Goal: Task Accomplishment & Management: Complete application form

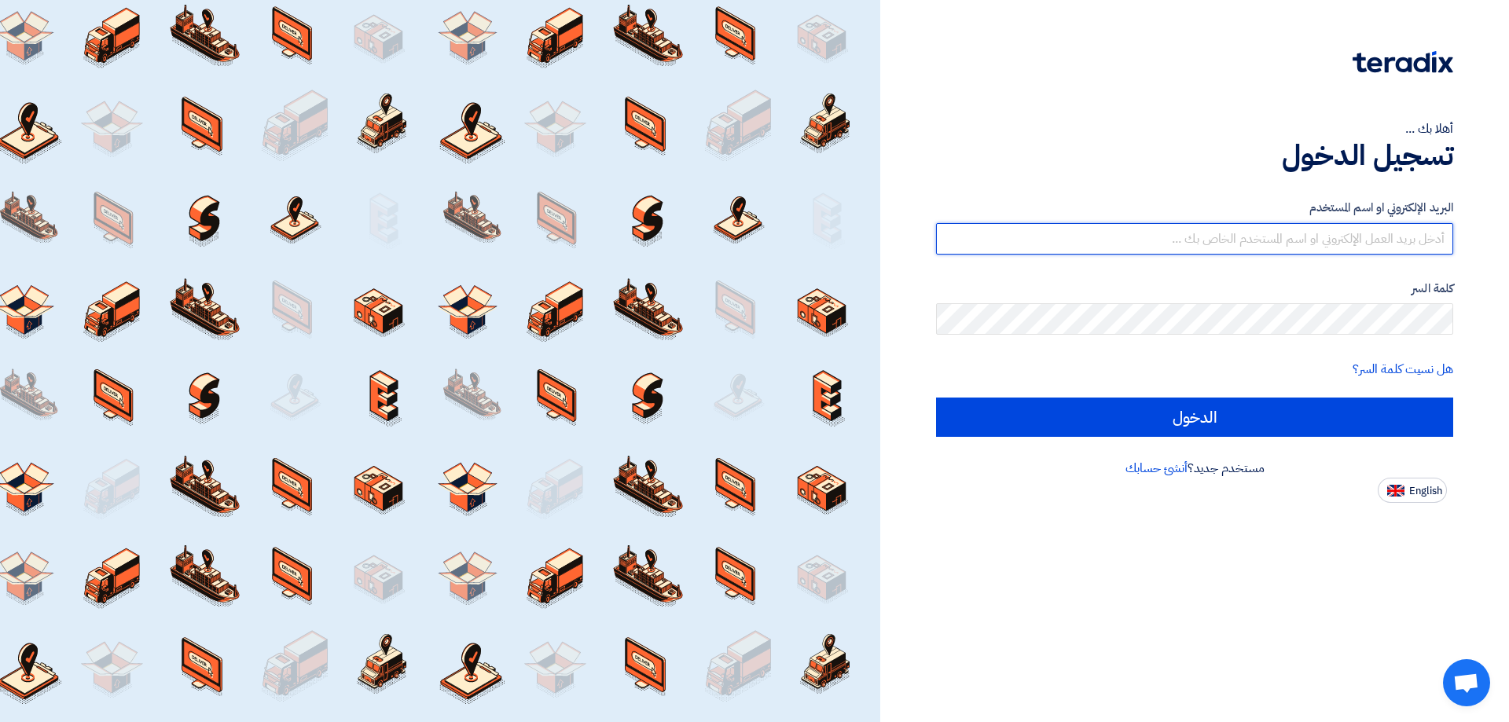
click at [1369, 227] on input "text" at bounding box center [1194, 238] width 517 height 31
type input "[EMAIL_ADDRESS][DOMAIN_NAME]"
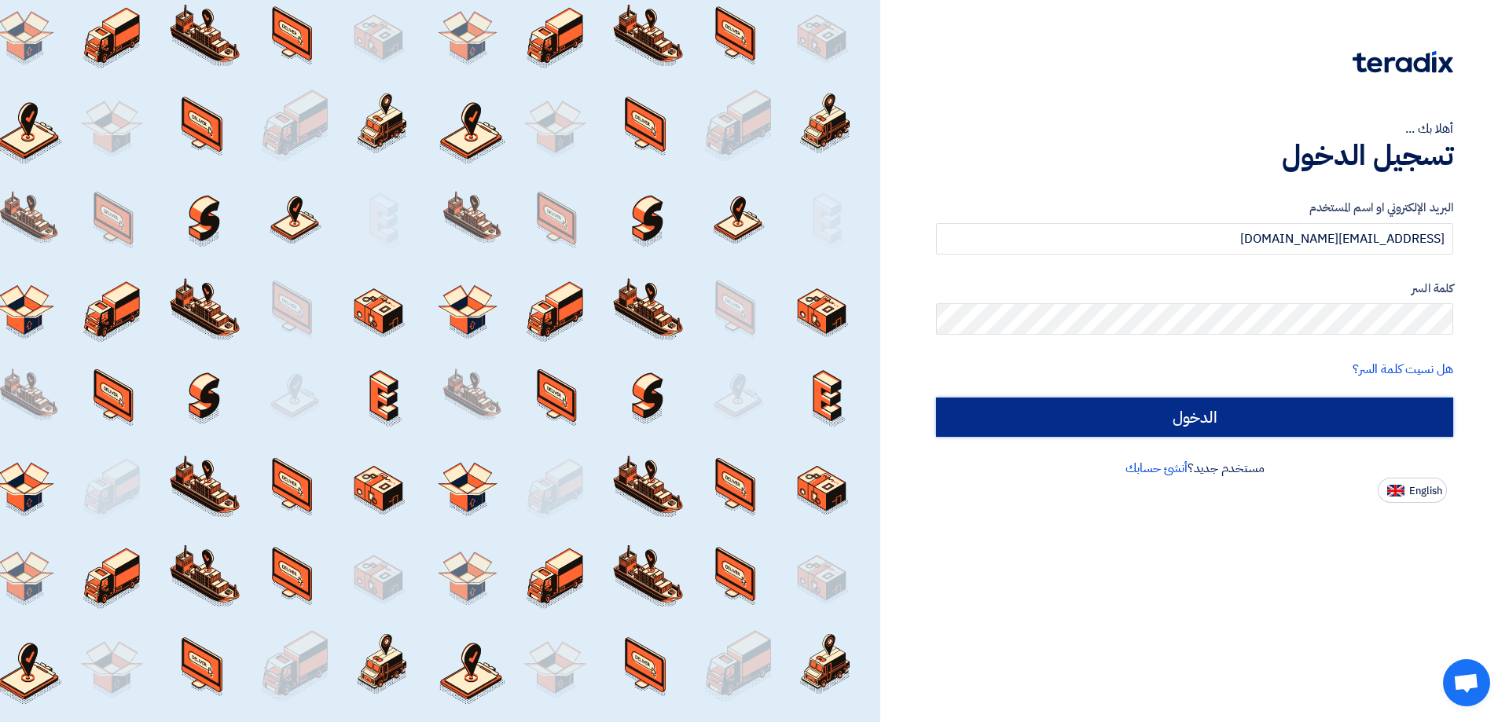
click at [1216, 409] on input "الدخول" at bounding box center [1194, 417] width 517 height 39
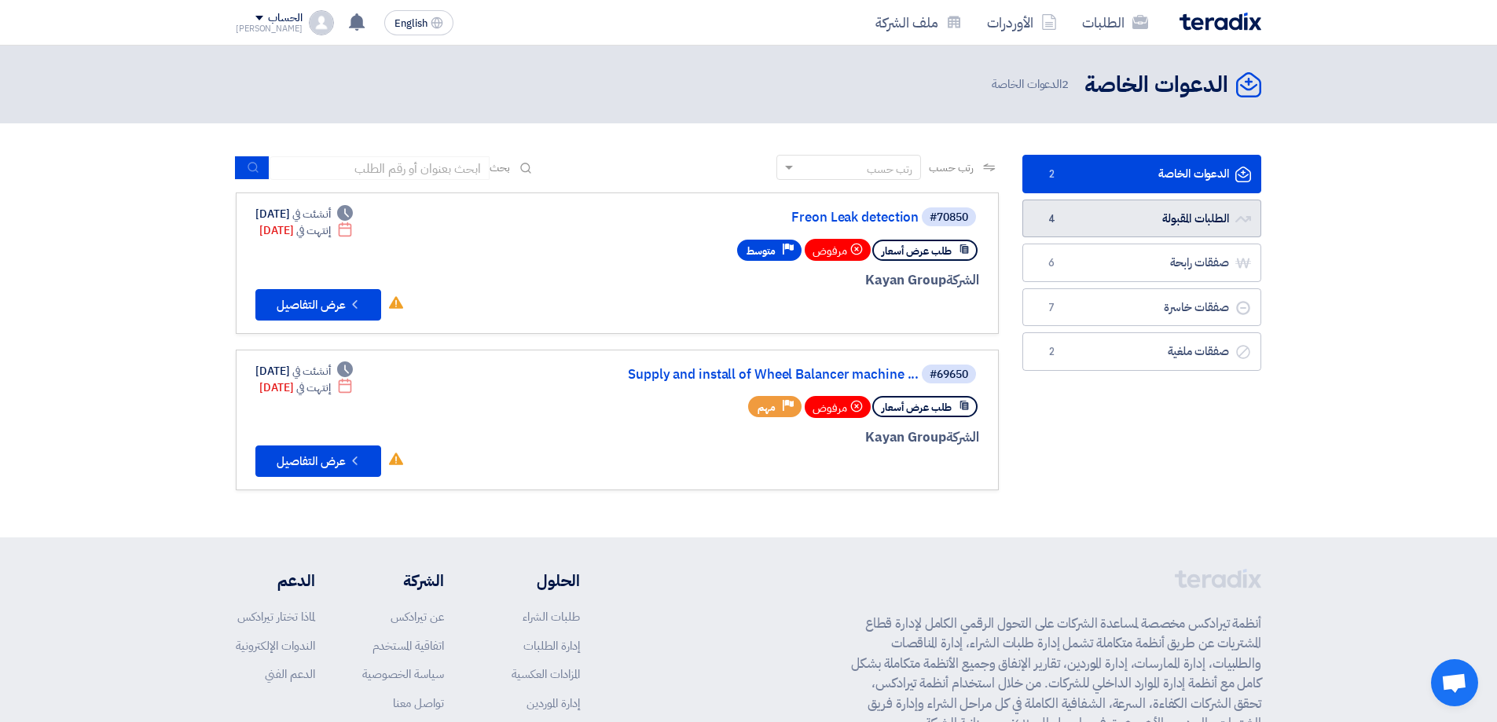
click at [1168, 219] on link "الطلبات المقبولة الطلبات المقبولة 4" at bounding box center [1141, 219] width 239 height 39
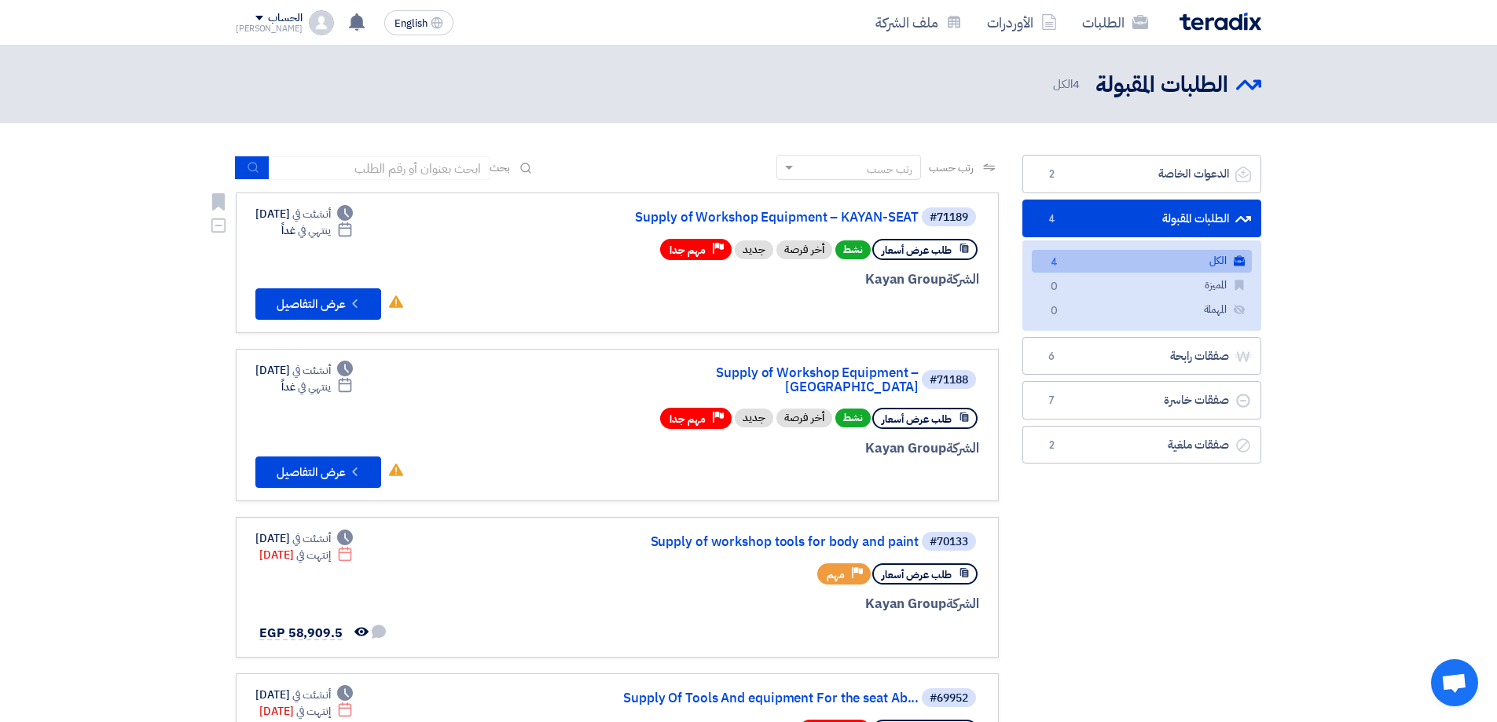
click at [863, 208] on div "#71189 Supply of Workshop Equipment – KAYAN-SEAT" at bounding box center [790, 217] width 378 height 22
click at [863, 217] on link "Supply of Workshop Equipment – KAYAN-SEAT" at bounding box center [761, 218] width 314 height 14
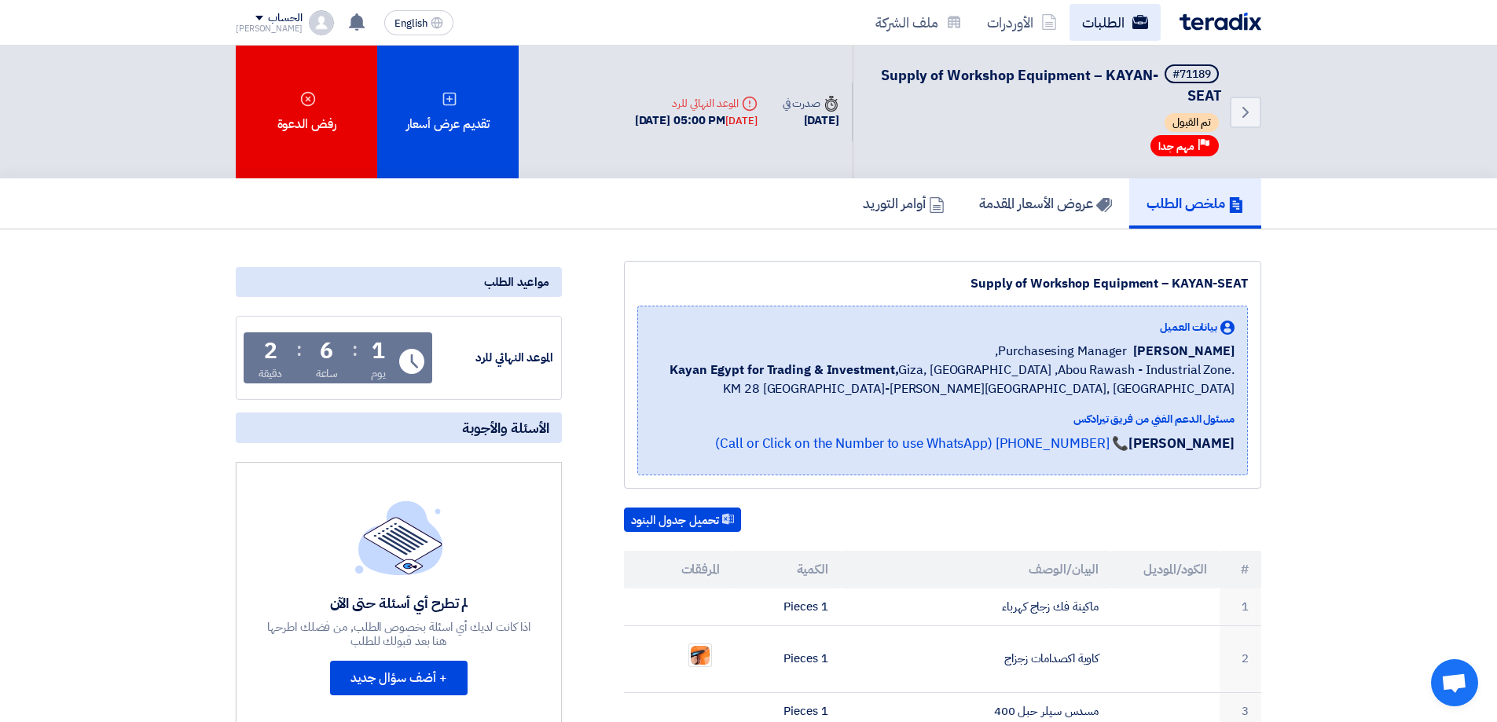
click at [1108, 24] on link "الطلبات" at bounding box center [1114, 22] width 91 height 37
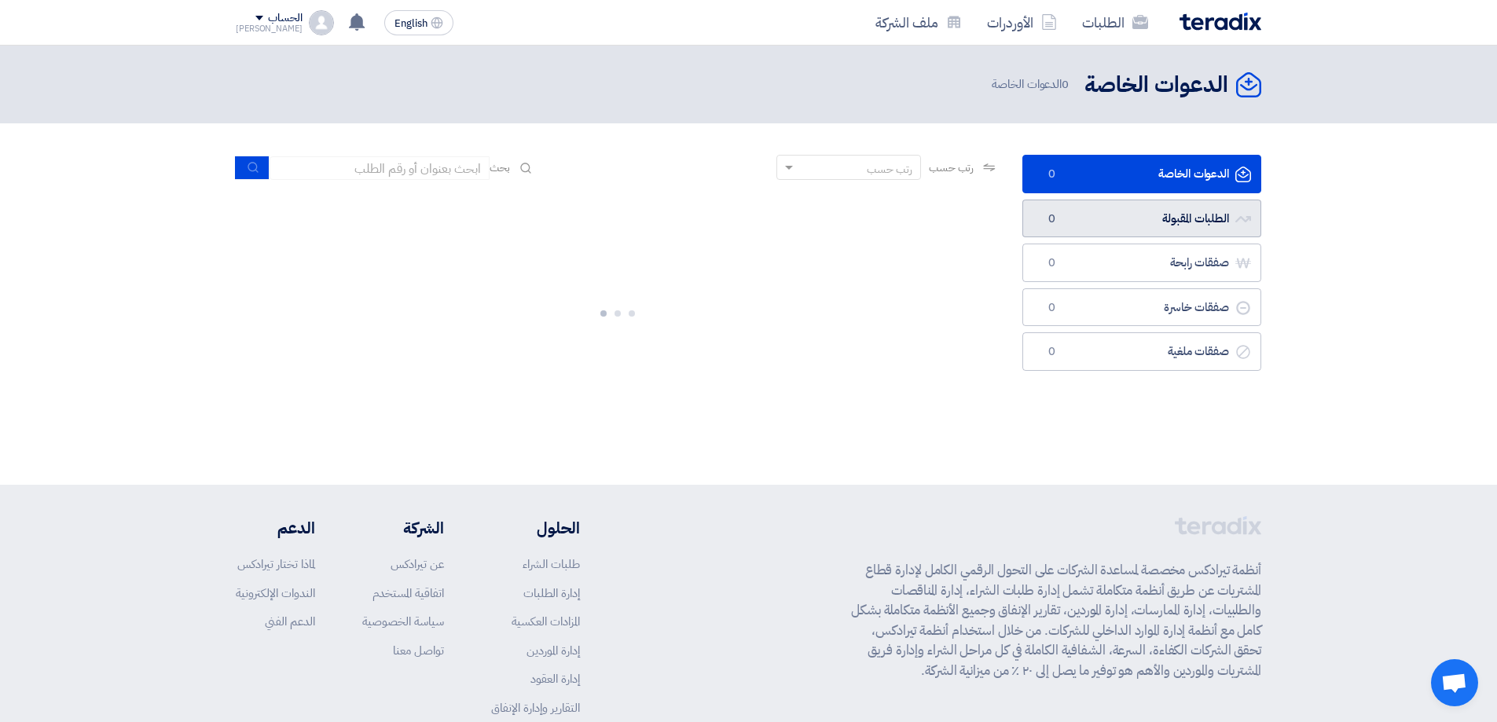
click at [1181, 215] on link "الطلبات المقبولة الطلبات المقبولة 0" at bounding box center [1141, 219] width 239 height 39
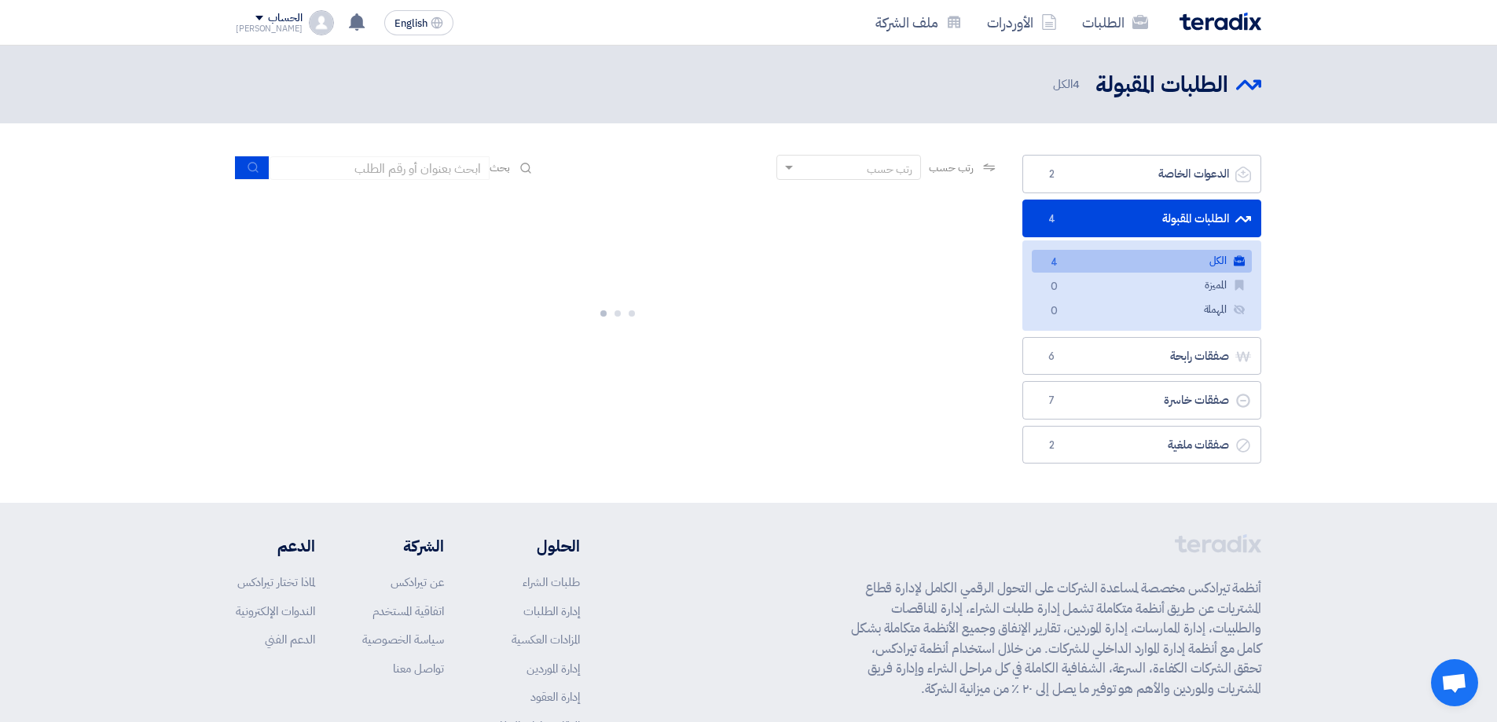
click at [1157, 258] on link "الكل الكل 4" at bounding box center [1142, 261] width 220 height 23
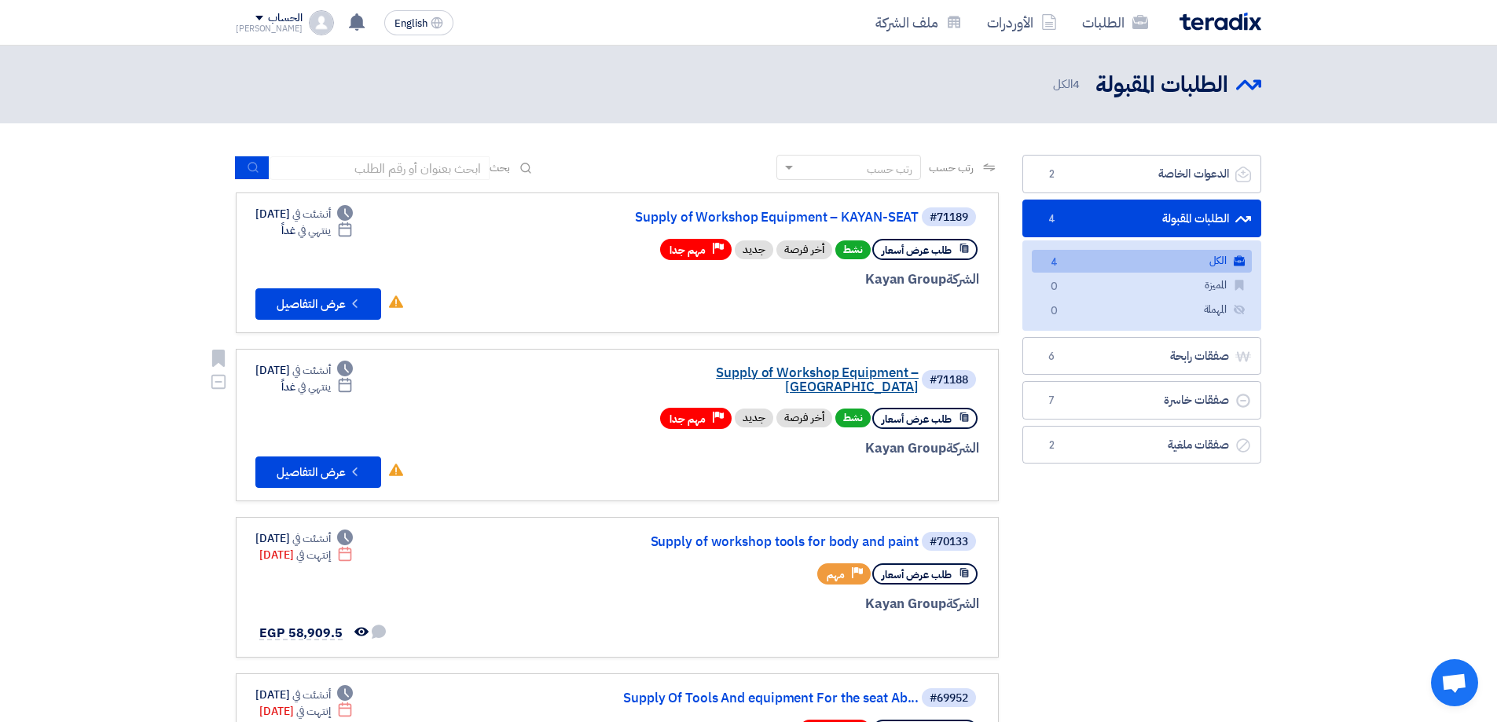
click at [806, 371] on link "Supply of Workshop Equipment – [GEOGRAPHIC_DATA]" at bounding box center [761, 380] width 314 height 28
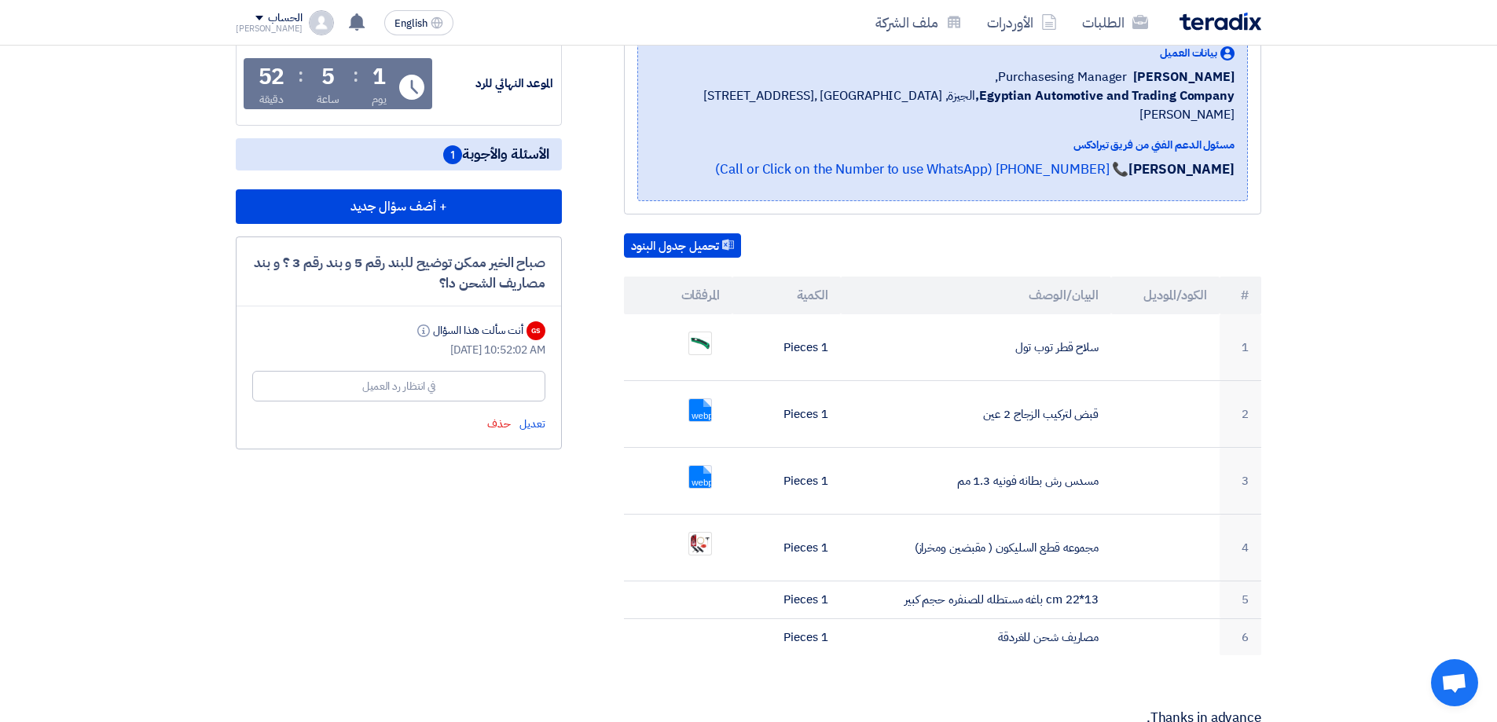
scroll to position [236, 0]
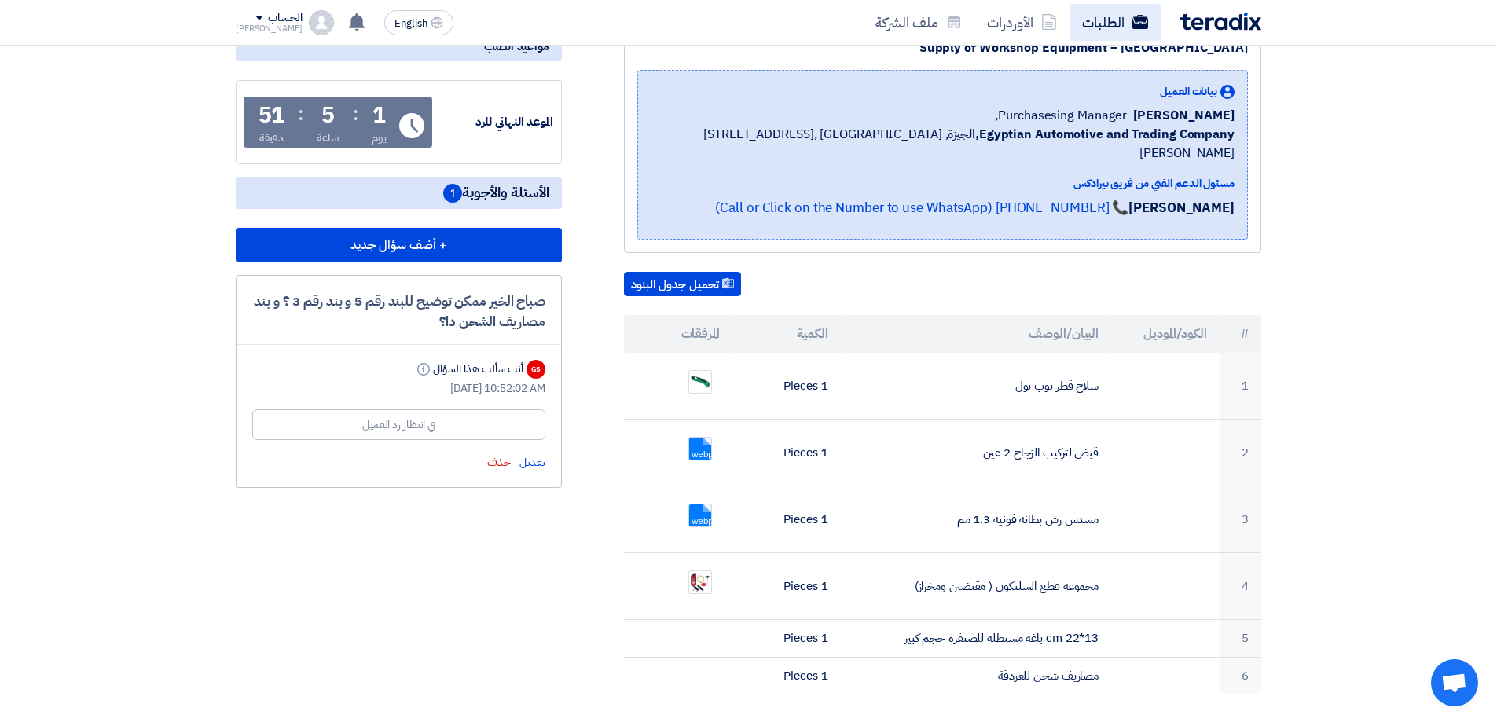
click at [1109, 29] on link "الطلبات" at bounding box center [1114, 22] width 91 height 37
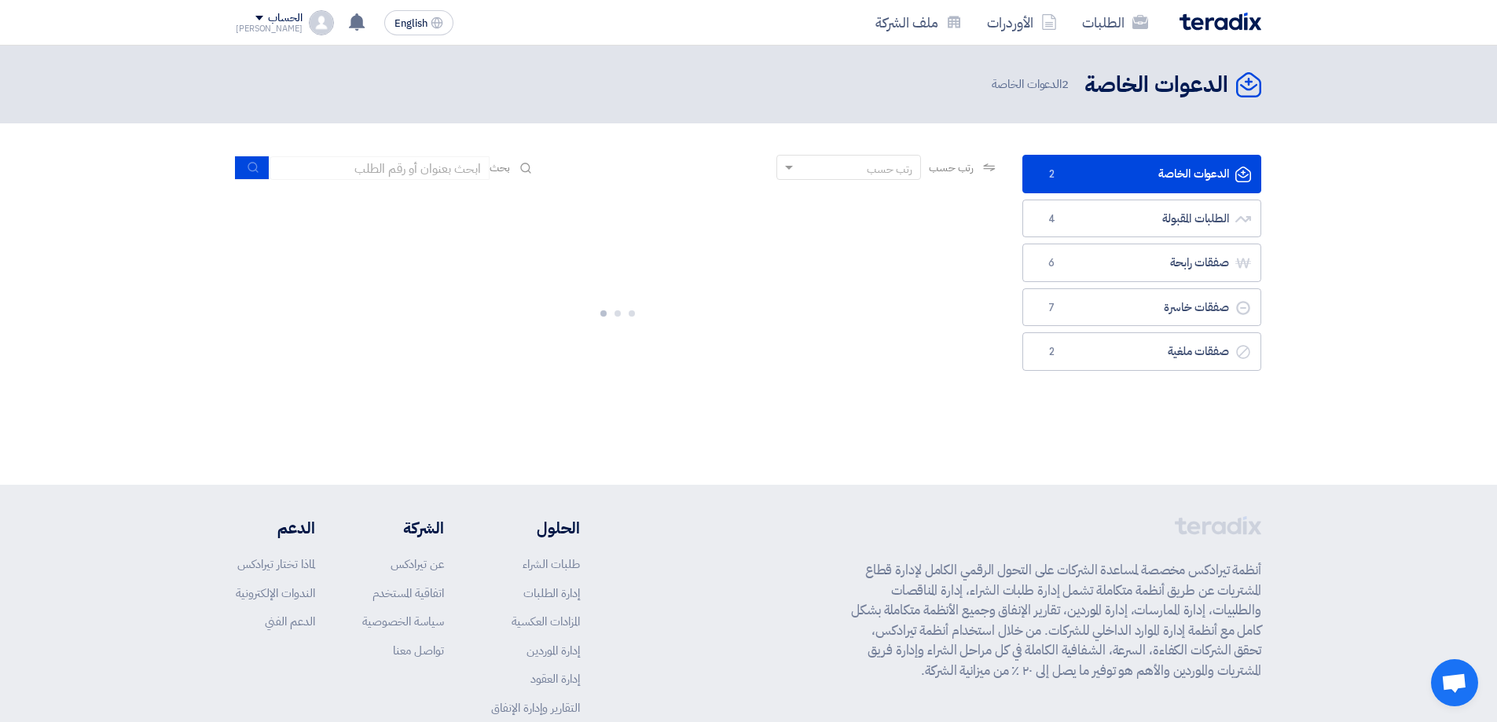
click at [1186, 178] on link "الدعوات الخاصة الدعوات الخاصة 2" at bounding box center [1141, 174] width 239 height 39
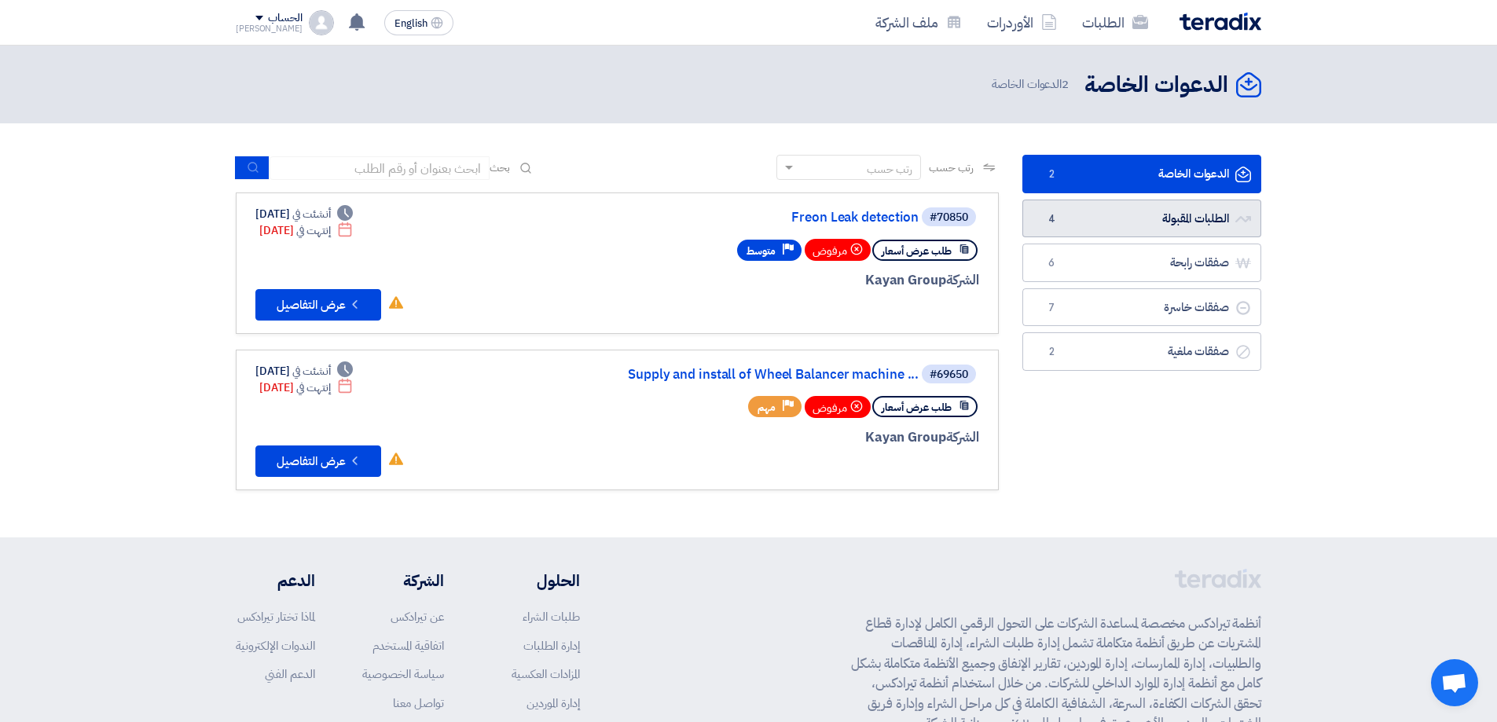
click at [1179, 216] on link "الطلبات المقبولة الطلبات المقبولة 4" at bounding box center [1141, 219] width 239 height 39
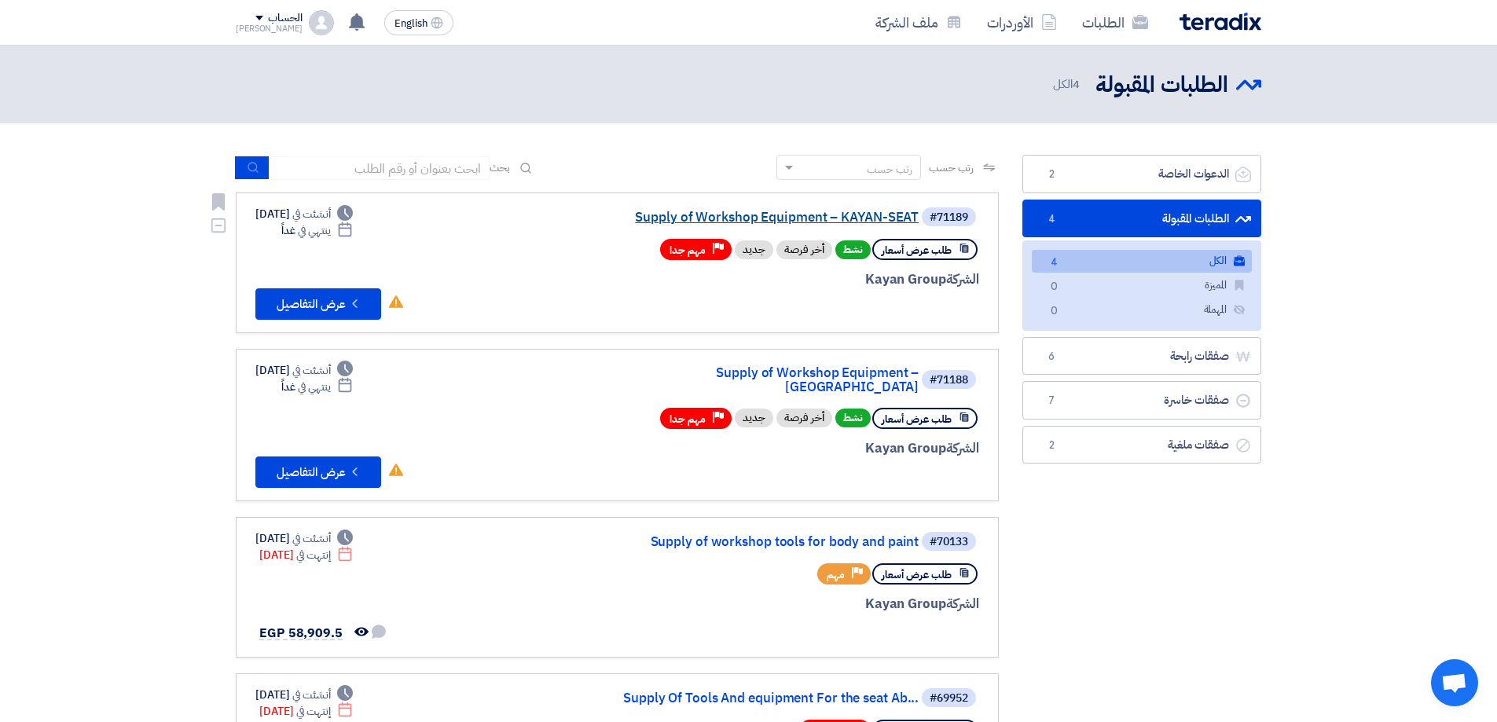
click at [809, 213] on link "Supply of Workshop Equipment – KAYAN-SEAT" at bounding box center [761, 218] width 314 height 14
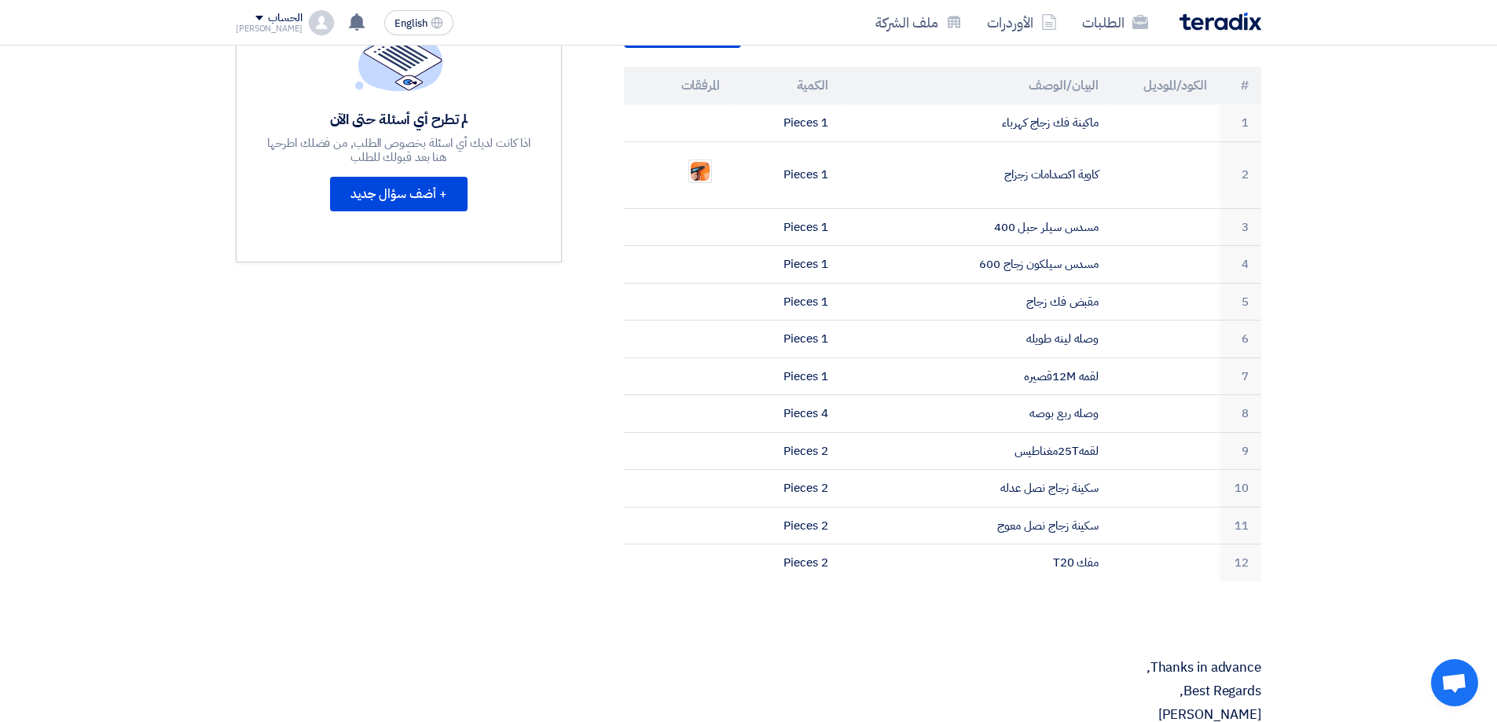
scroll to position [393, 0]
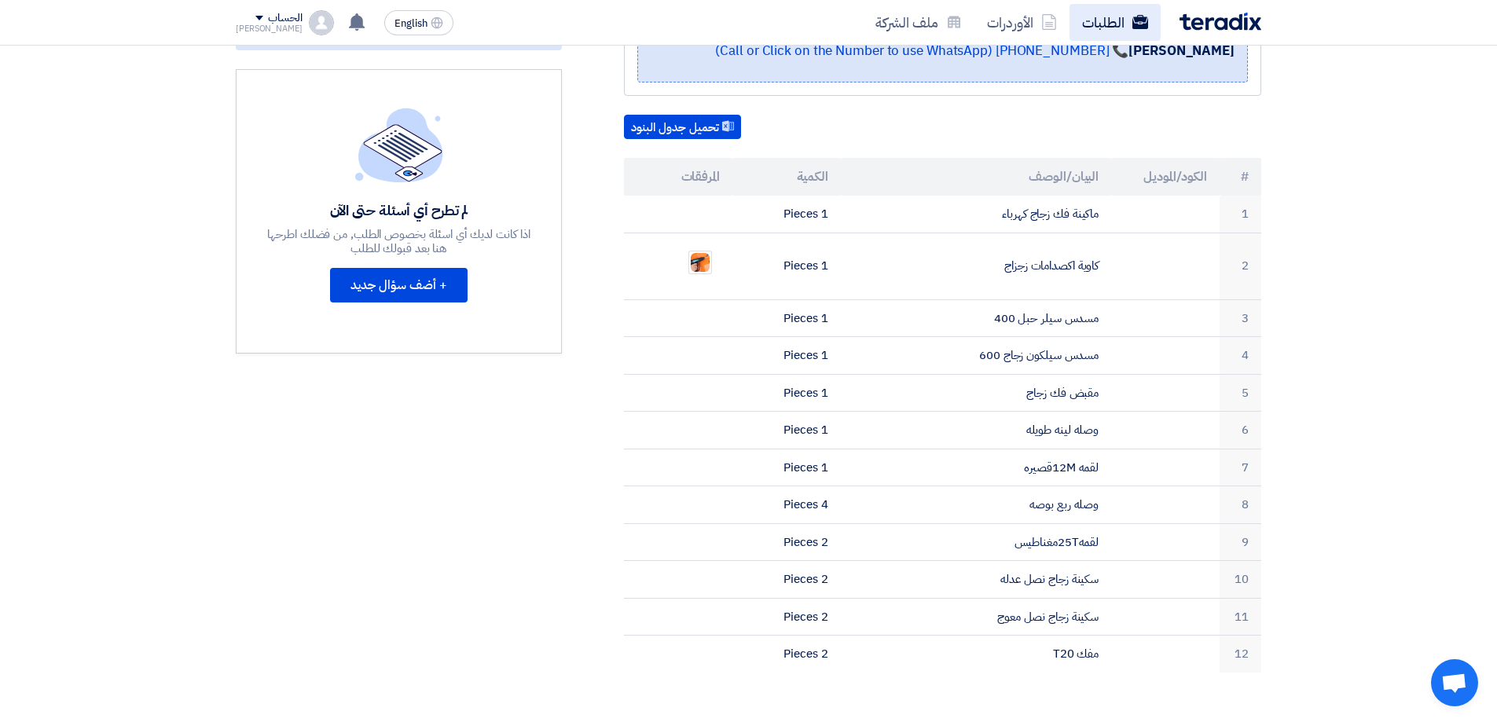
click at [1106, 15] on link "الطلبات" at bounding box center [1114, 22] width 91 height 37
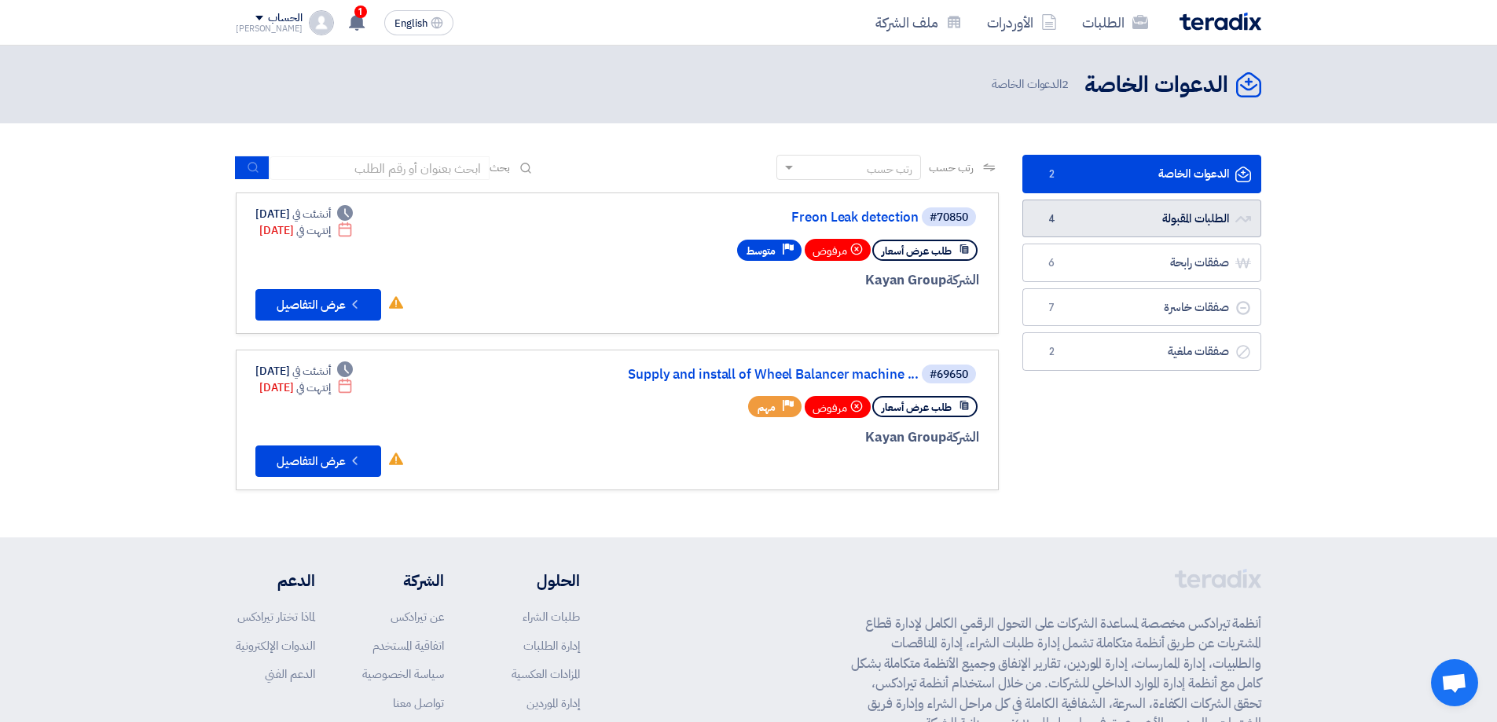
click at [1194, 204] on link "الطلبات المقبولة الطلبات المقبولة 4" at bounding box center [1141, 219] width 239 height 39
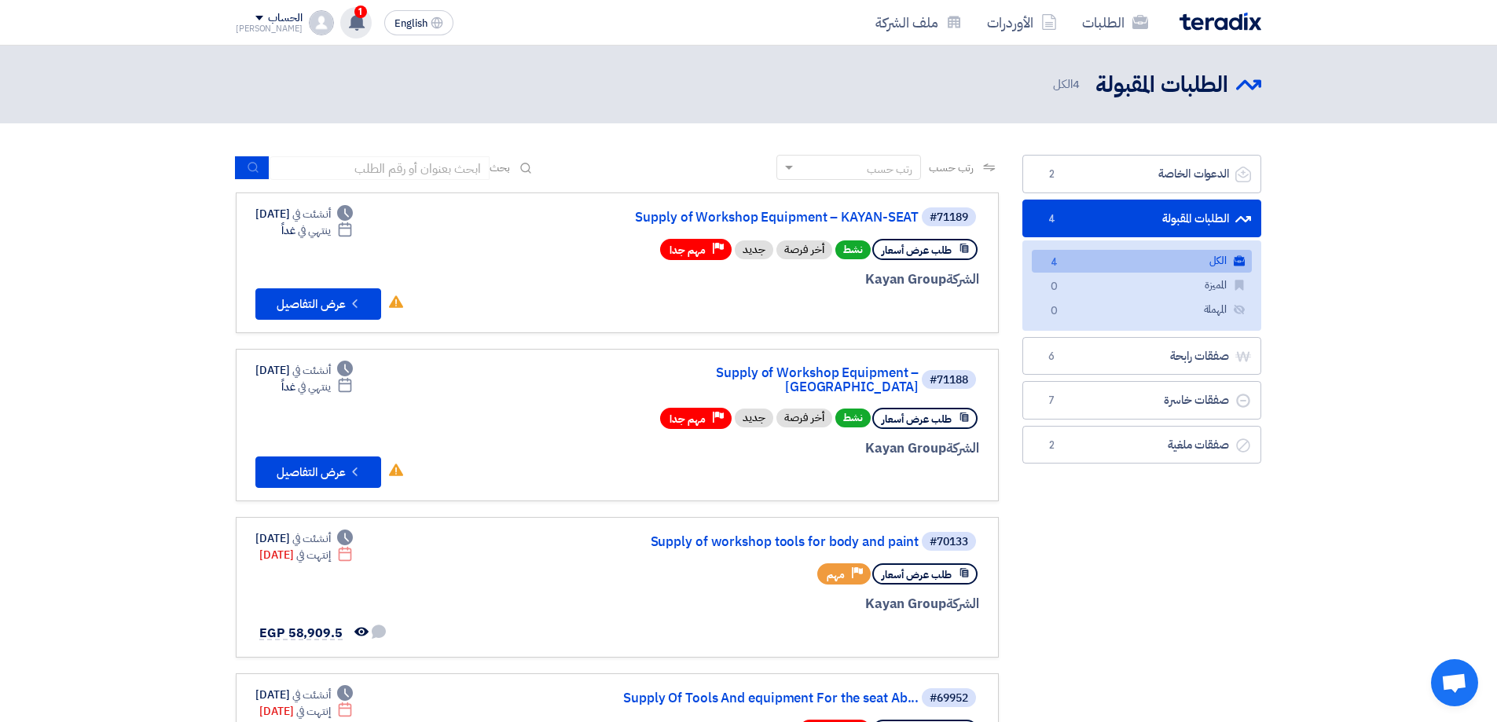
click at [340, 24] on div "1 تعديل جديد خاص بطلب شراء "Supply of Workshop Equipment – KAYAN-SEAT". 10 minu…" at bounding box center [355, 22] width 31 height 31
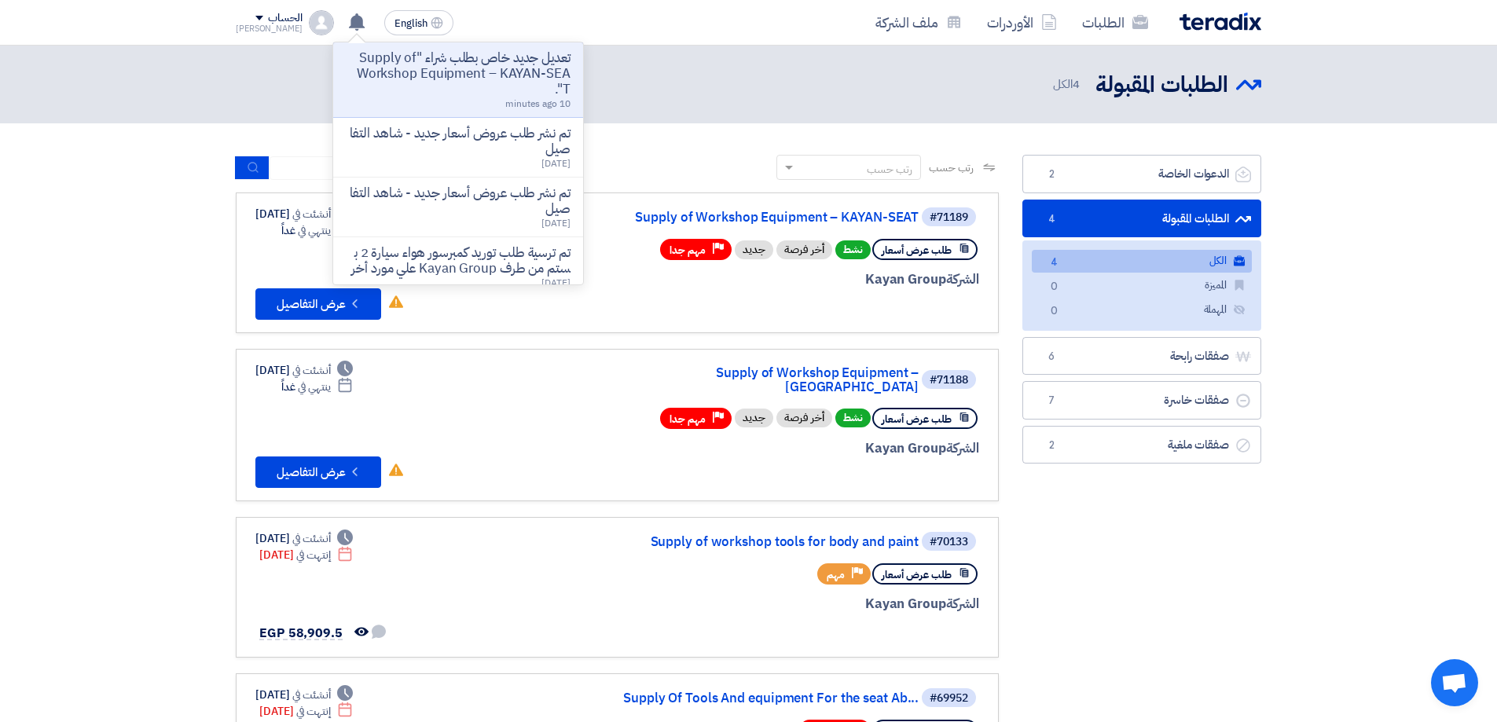
click at [475, 80] on p "تعديل جديد خاص بطلب شراء "Supply of Workshop Equipment – KAYAN-SEAT"." at bounding box center [458, 73] width 225 height 47
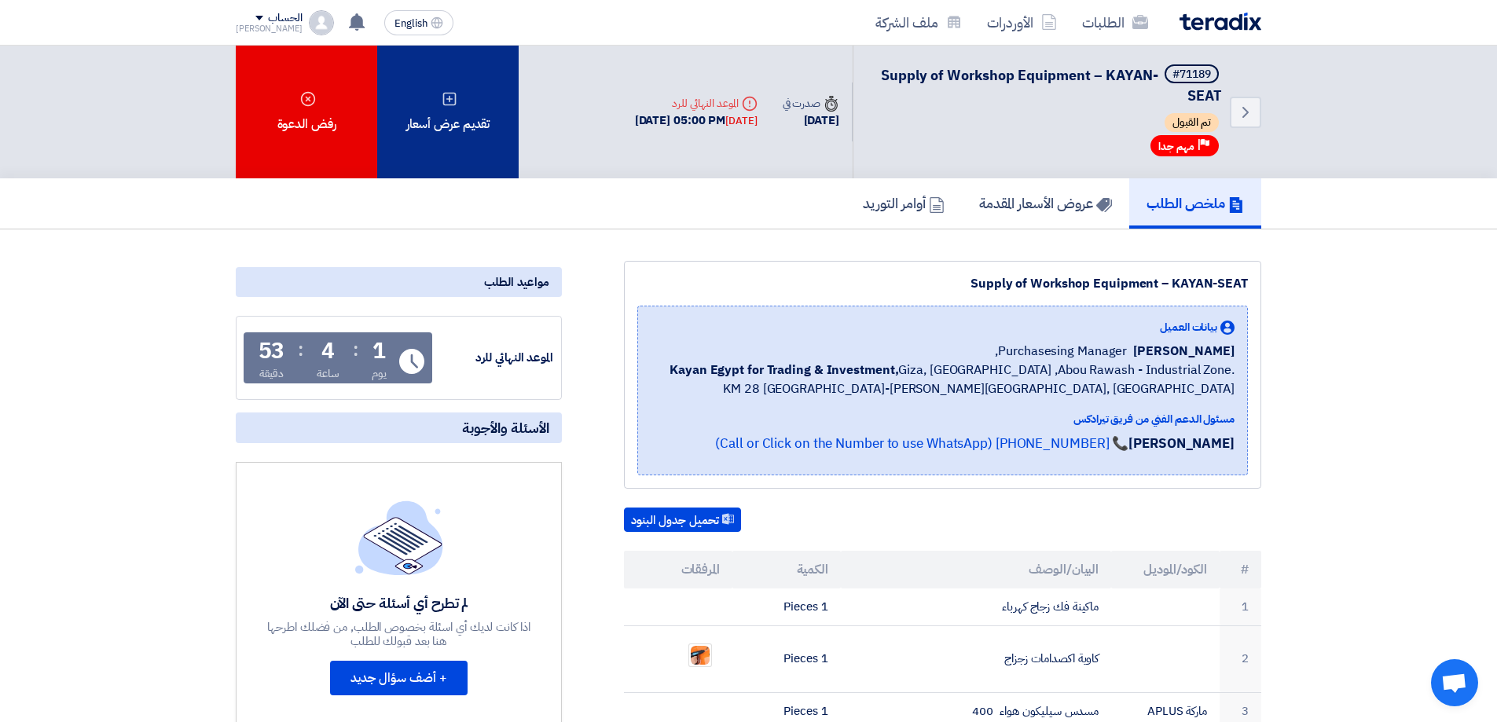
click at [435, 128] on div "تقديم عرض أسعار" at bounding box center [447, 112] width 141 height 133
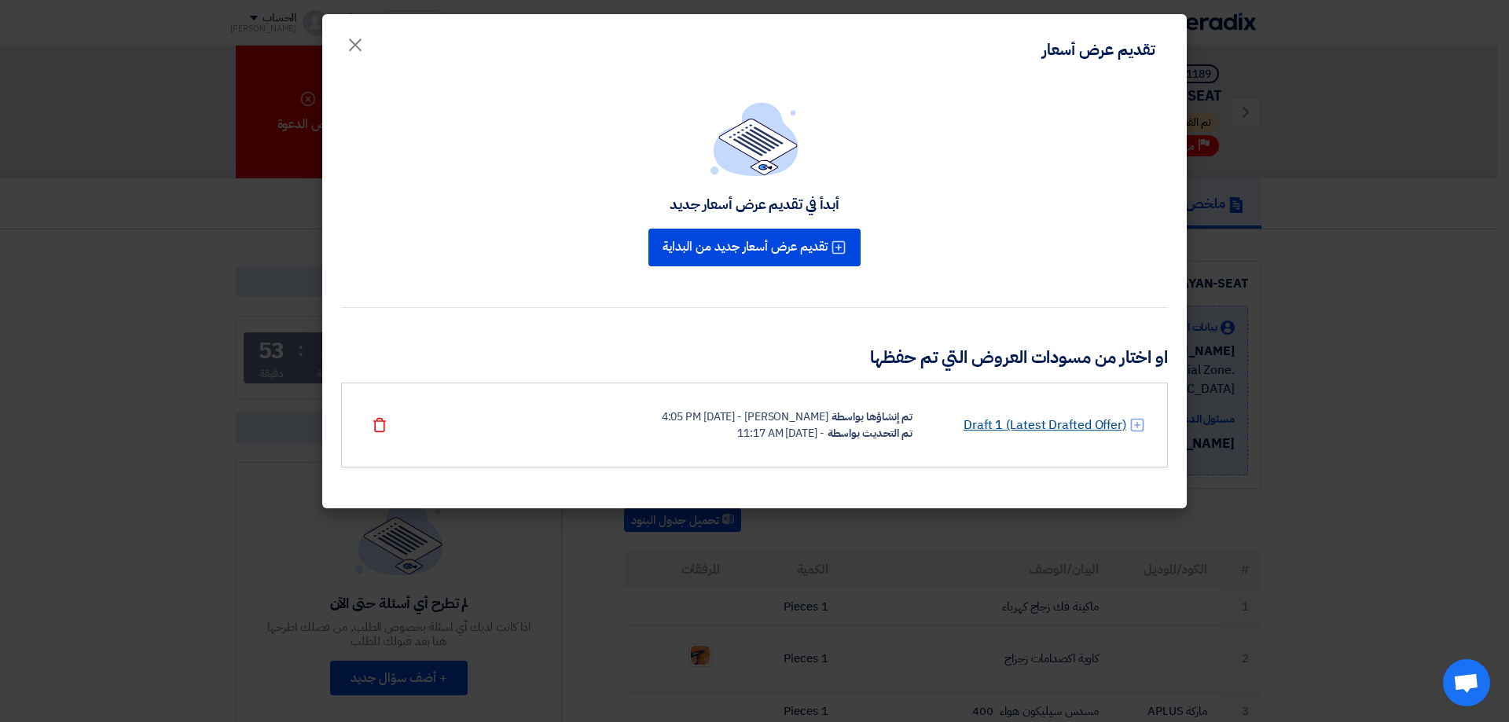
click at [1103, 426] on link "Draft 1 (Latest Drafted Offer)" at bounding box center [1044, 425] width 163 height 19
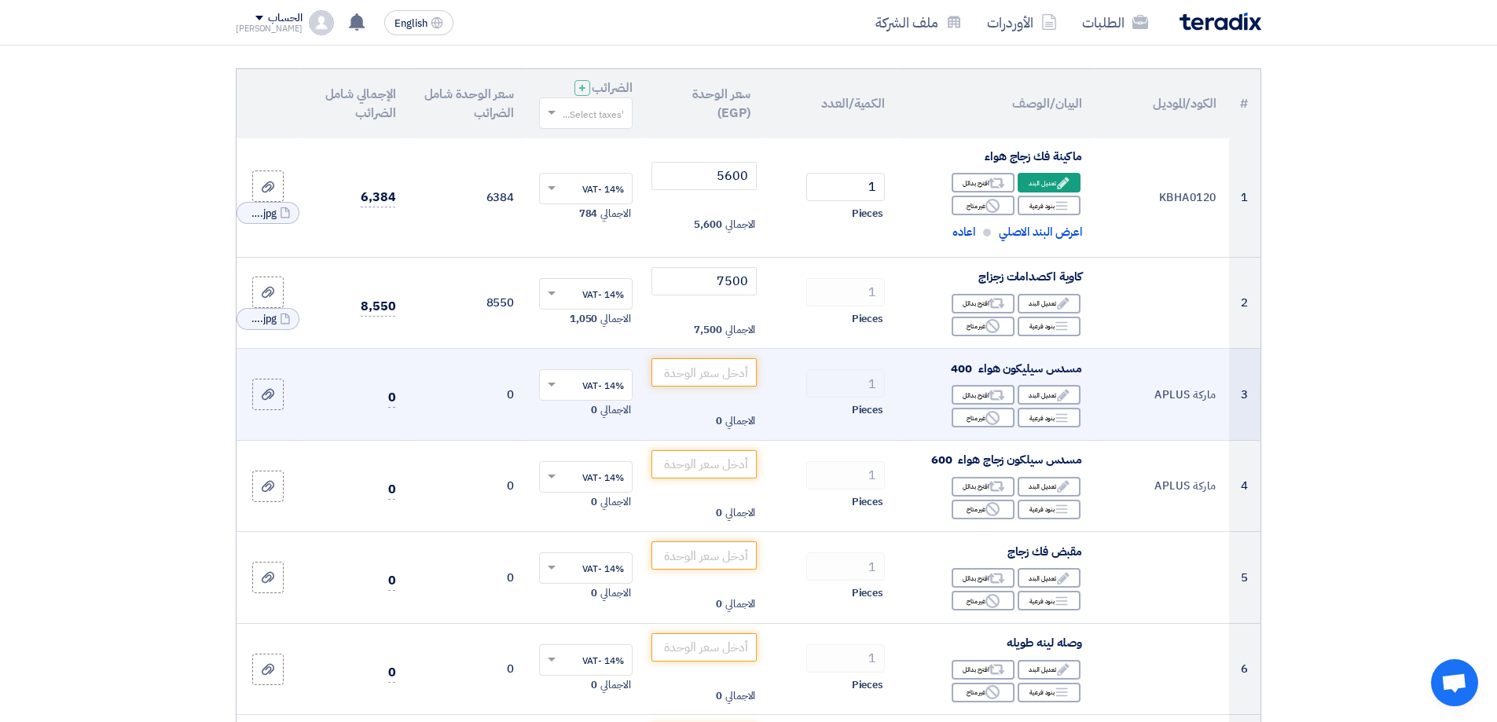
scroll to position [236, 0]
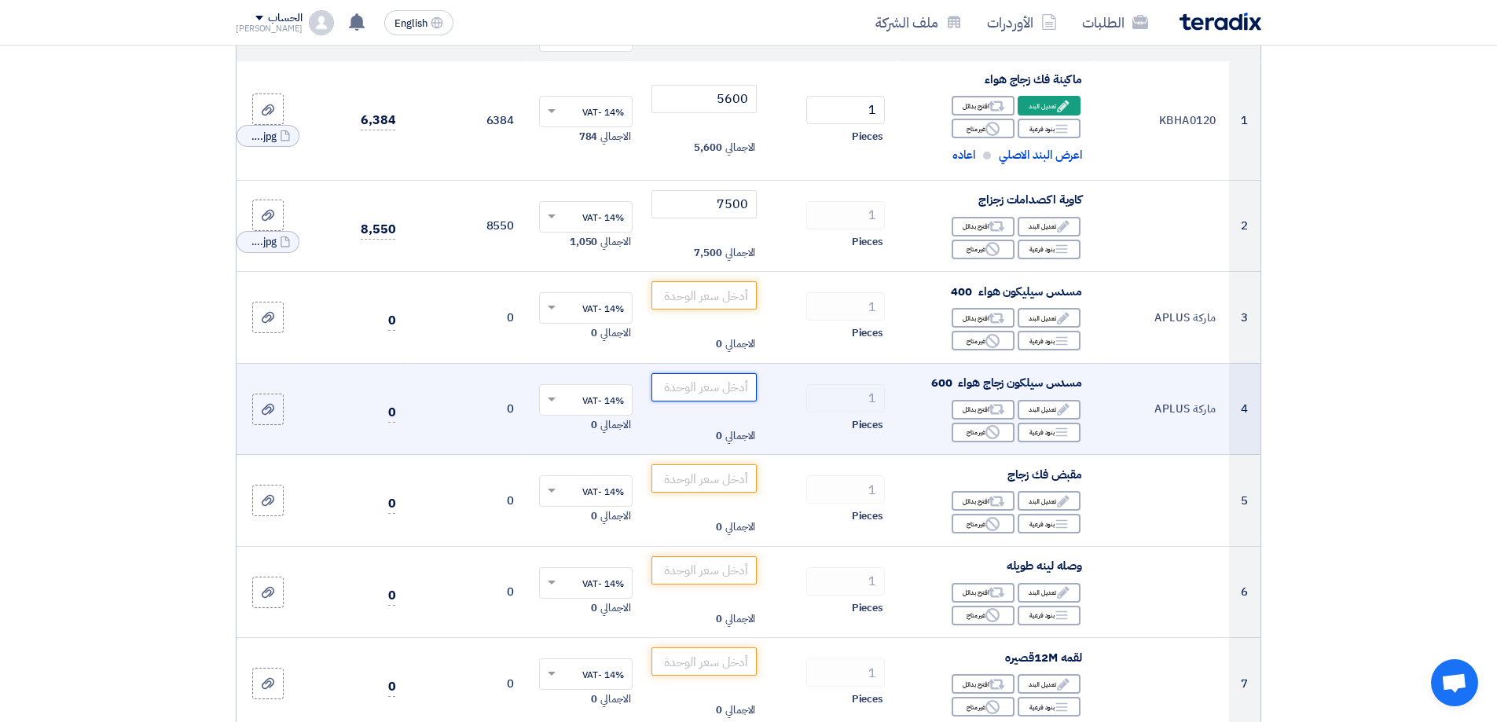
click at [685, 391] on input "number" at bounding box center [704, 387] width 106 height 28
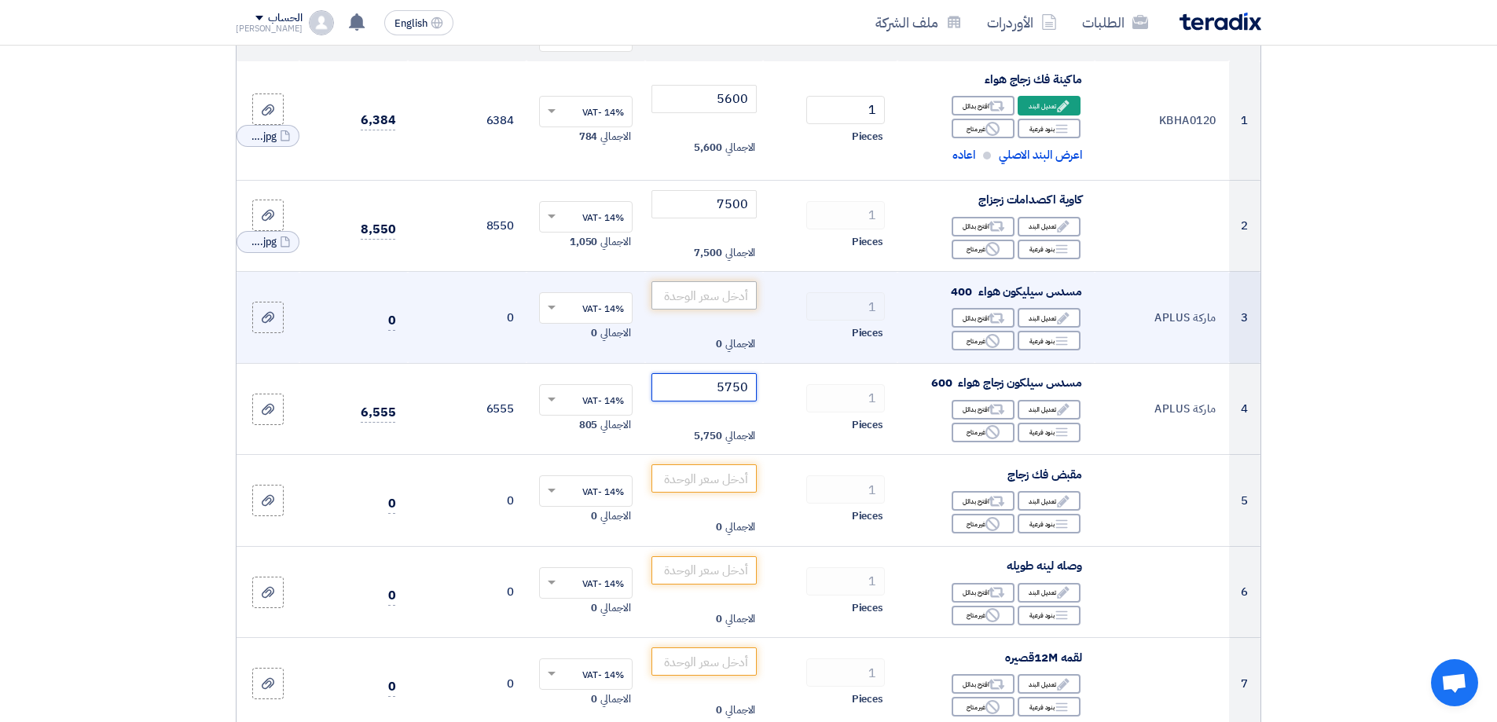
type input "5750"
click at [682, 298] on input "number" at bounding box center [704, 295] width 106 height 28
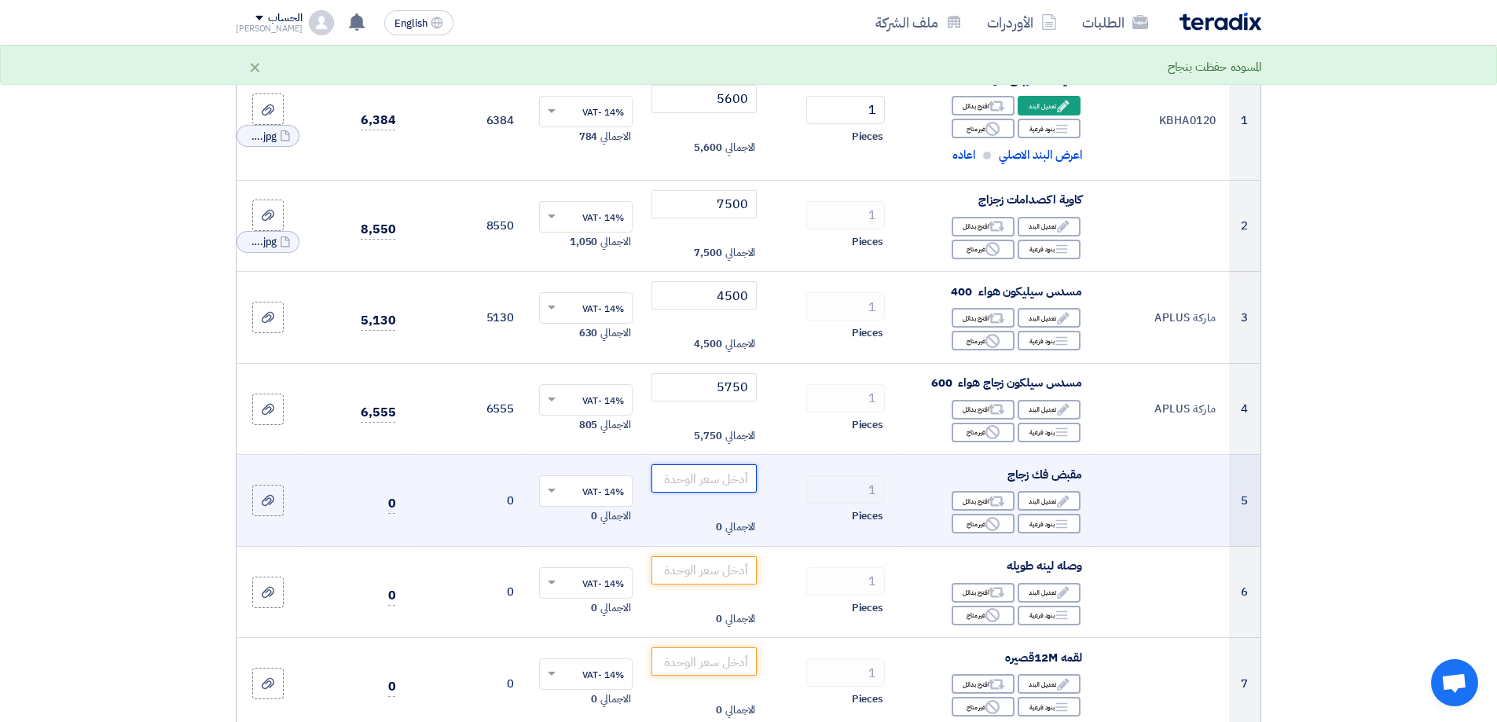
click at [728, 476] on input "number" at bounding box center [704, 478] width 106 height 28
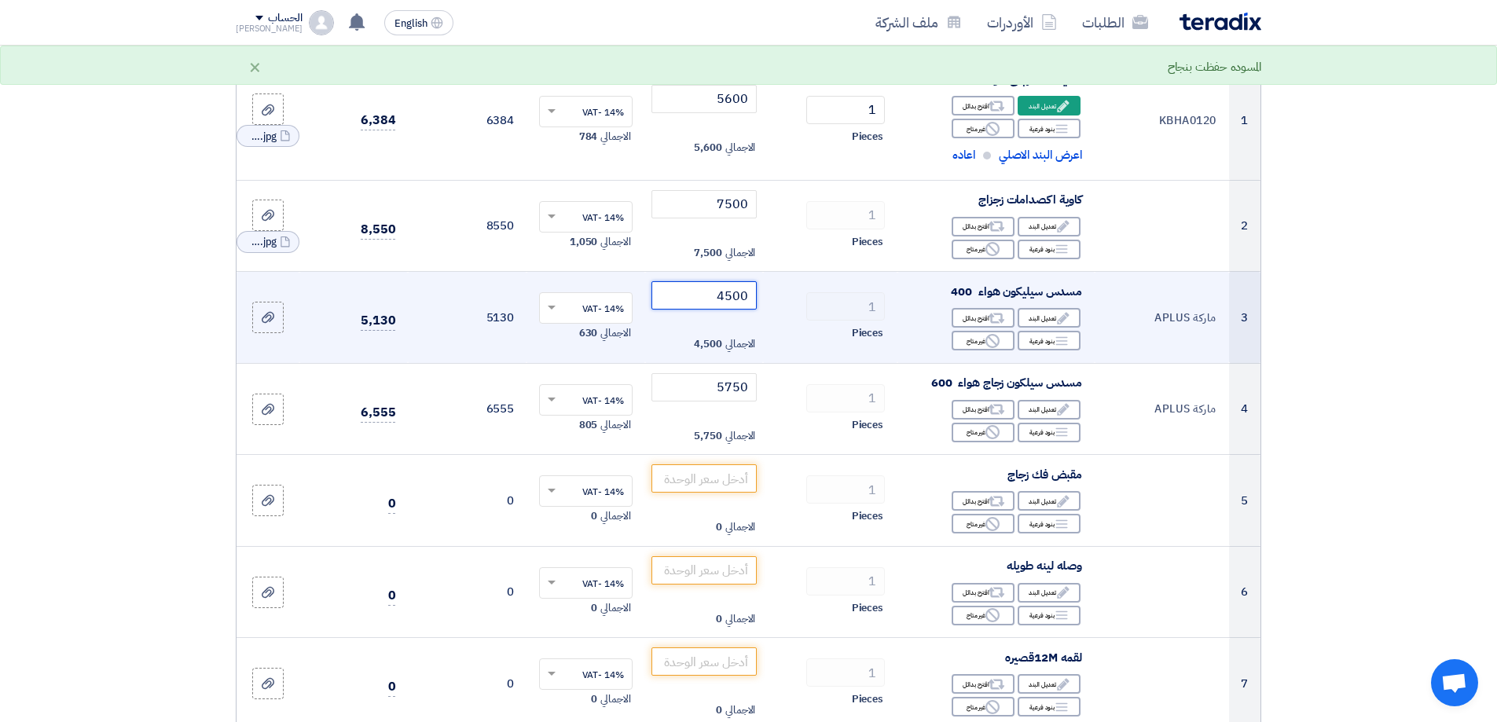
click at [728, 295] on input "4500" at bounding box center [704, 295] width 106 height 28
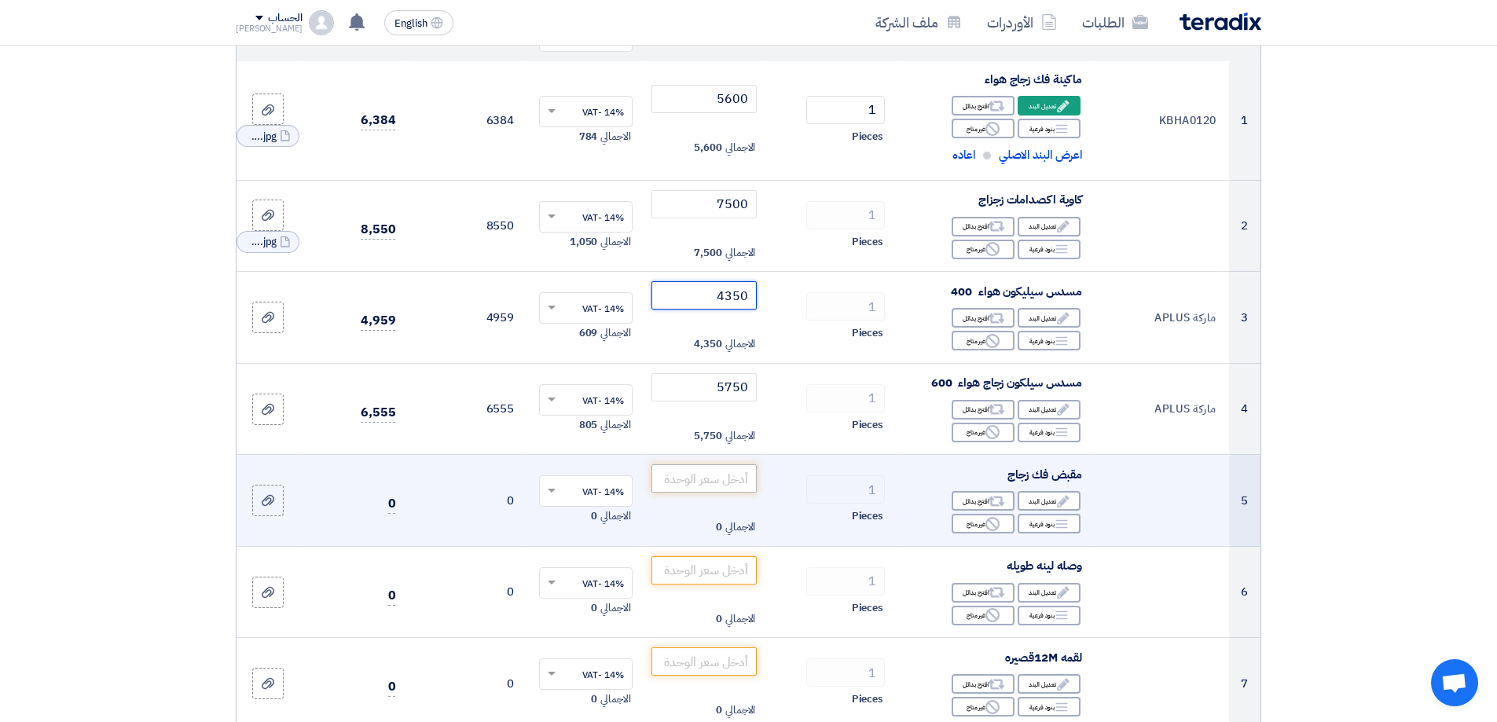
type input "4350"
click at [724, 473] on input "number" at bounding box center [704, 478] width 106 height 28
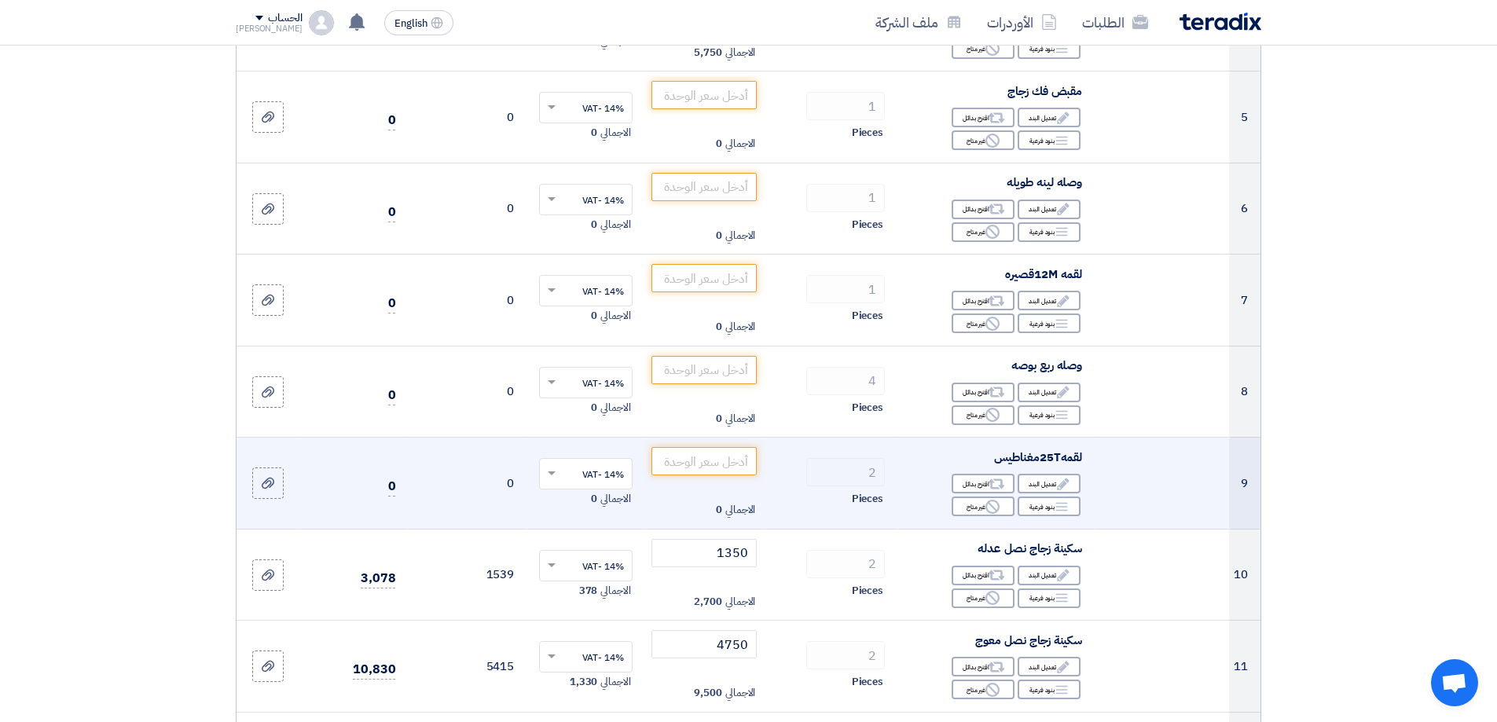
scroll to position [786, 0]
